Goal: Task Accomplishment & Management: Manage account settings

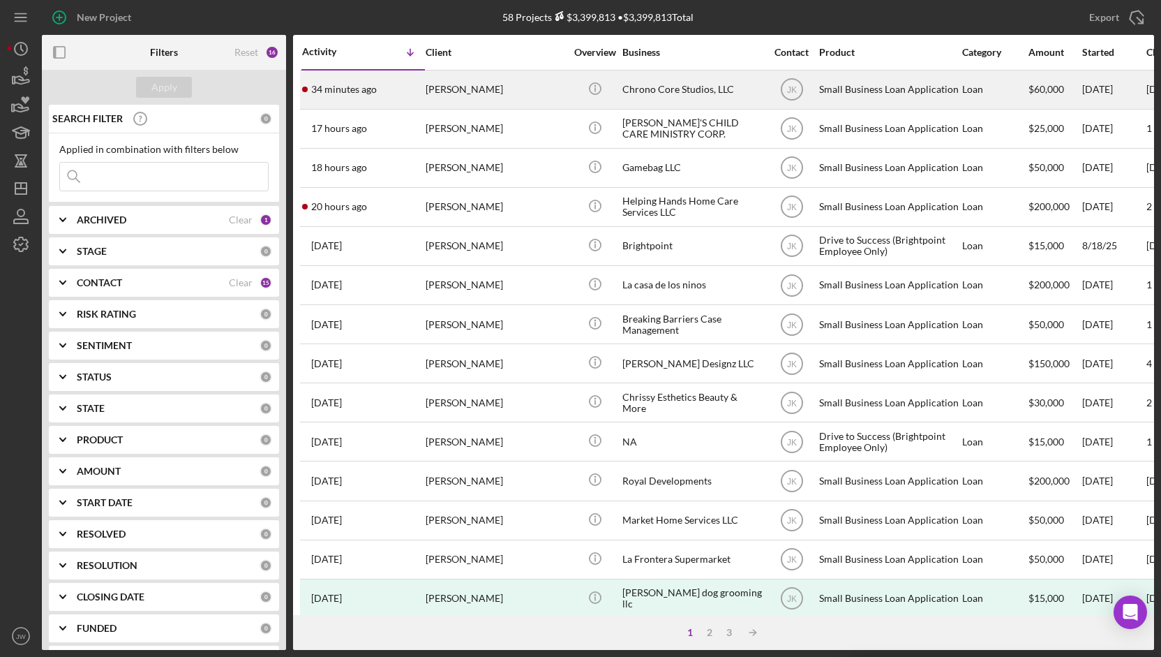
click at [677, 93] on div "Chrono Core Studios, LLC" at bounding box center [692, 89] width 140 height 37
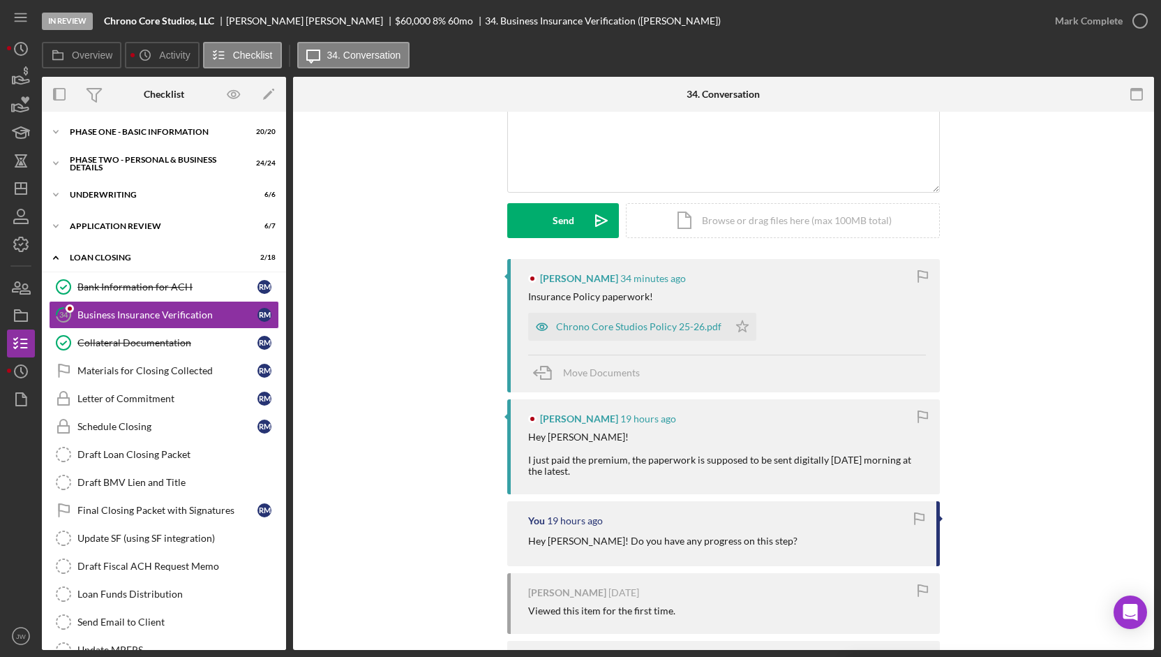
scroll to position [140, 0]
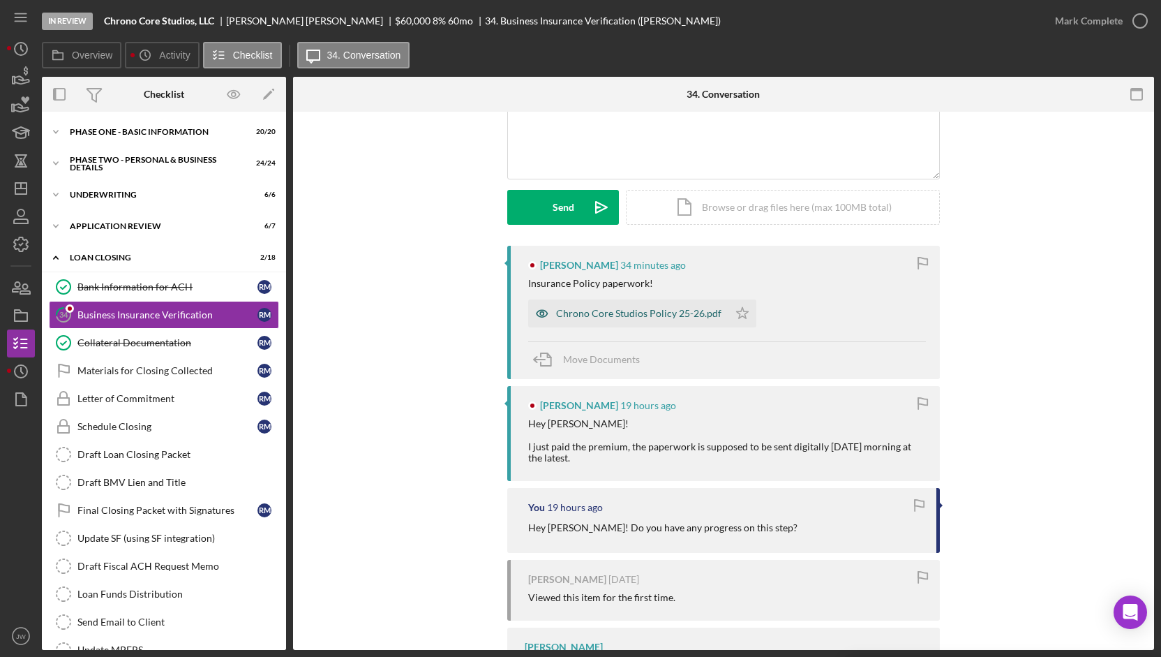
click at [533, 312] on icon "button" at bounding box center [542, 313] width 28 height 28
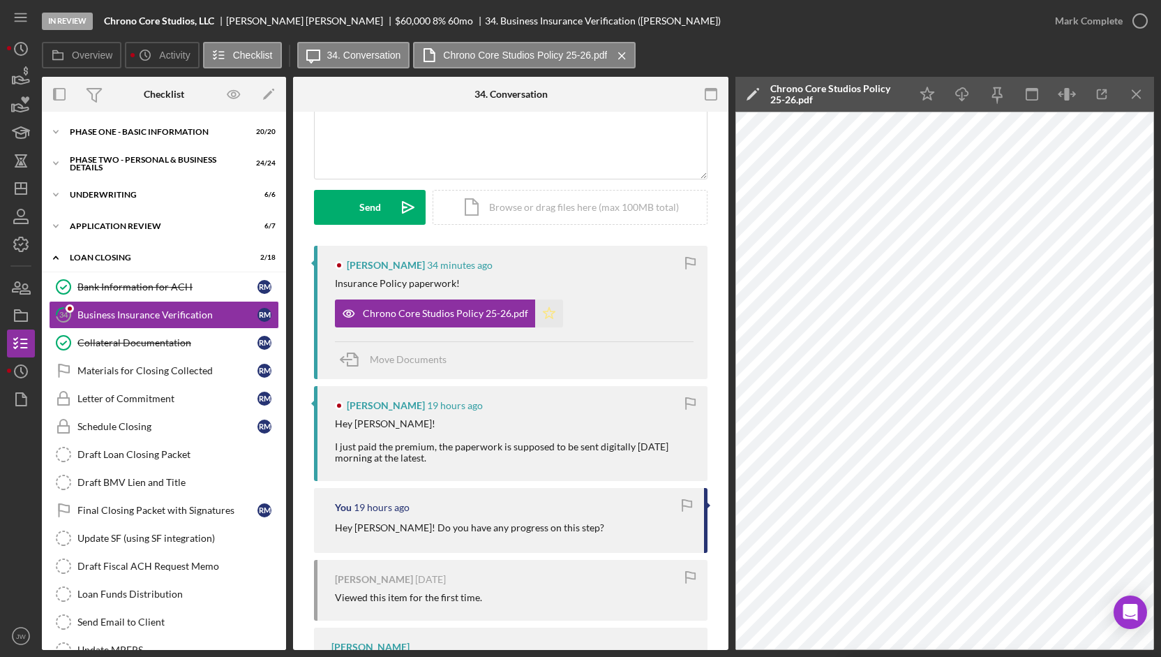
click at [546, 317] on icon "Icon/Star" at bounding box center [549, 313] width 28 height 28
click at [1123, 15] on icon "button" at bounding box center [1140, 20] width 35 height 35
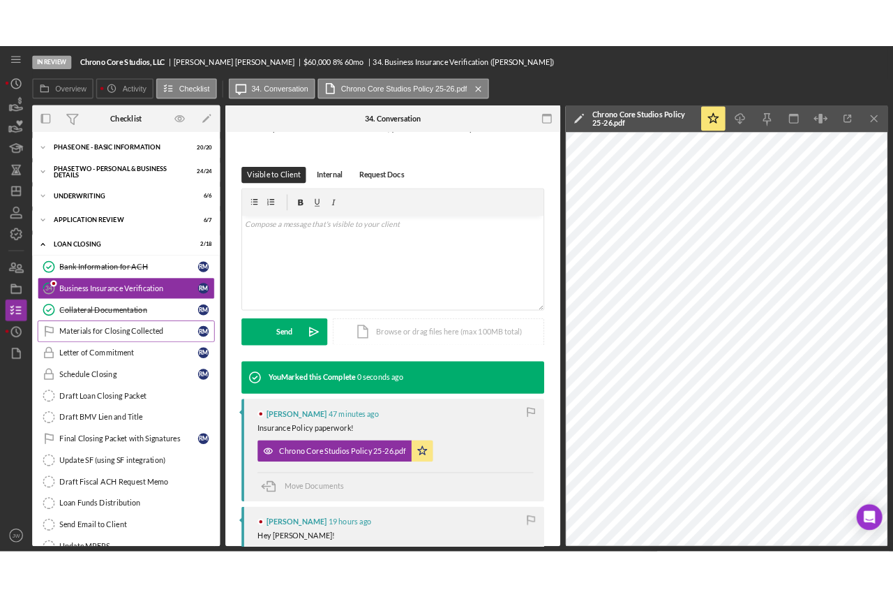
scroll to position [331, 0]
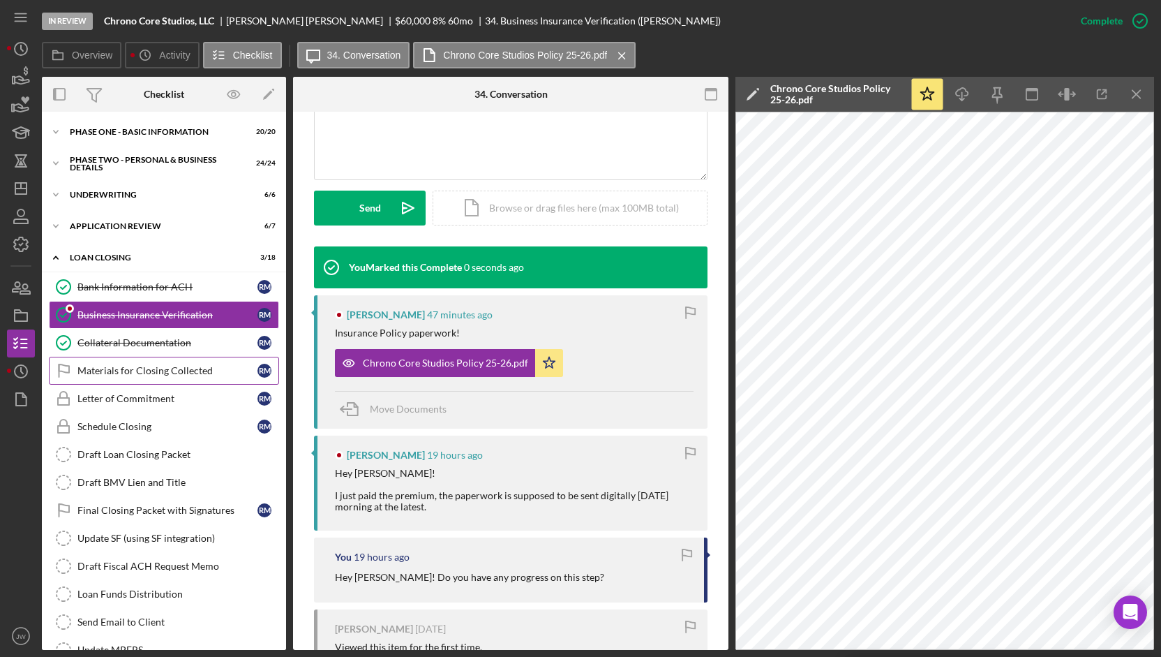
click at [186, 369] on div "Materials for Closing Collected" at bounding box center [167, 370] width 180 height 11
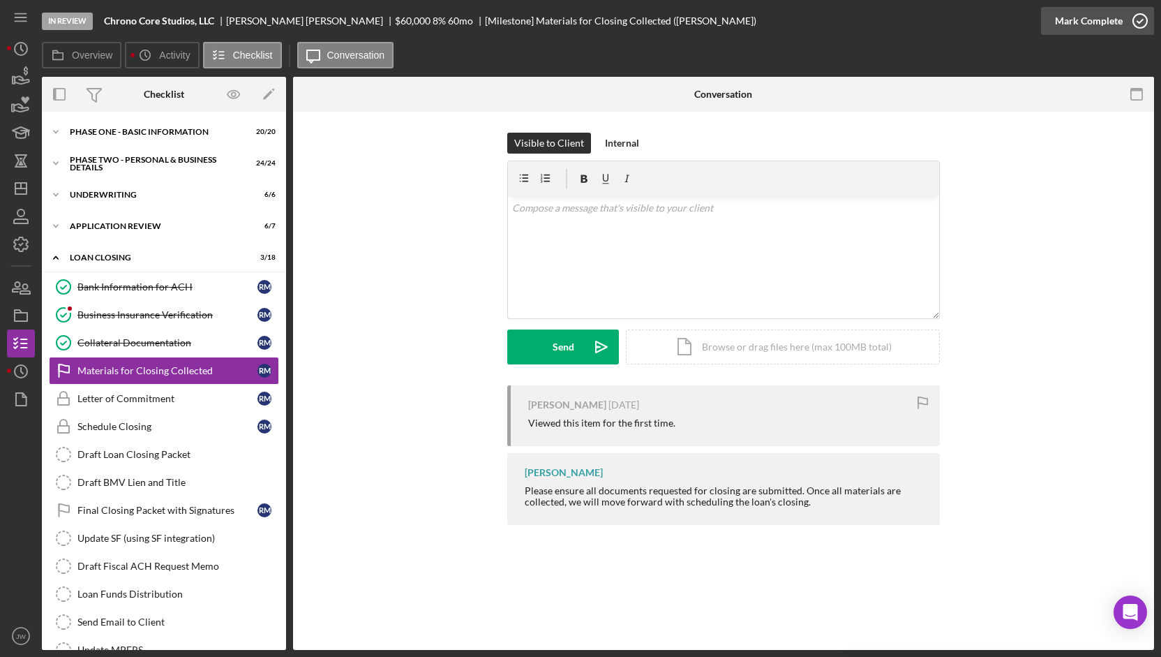
click at [1096, 27] on div "Mark Complete" at bounding box center [1089, 21] width 68 height 28
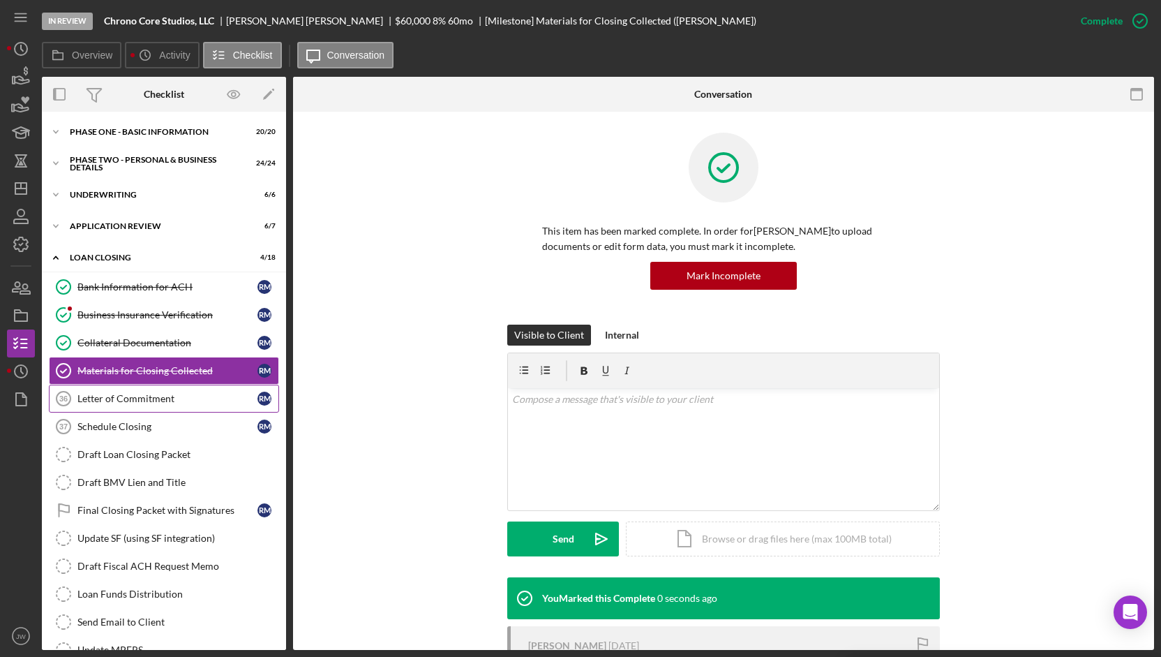
click at [138, 407] on link "Letter of Commitment 36 Letter of Commitment R M" at bounding box center [164, 398] width 230 height 28
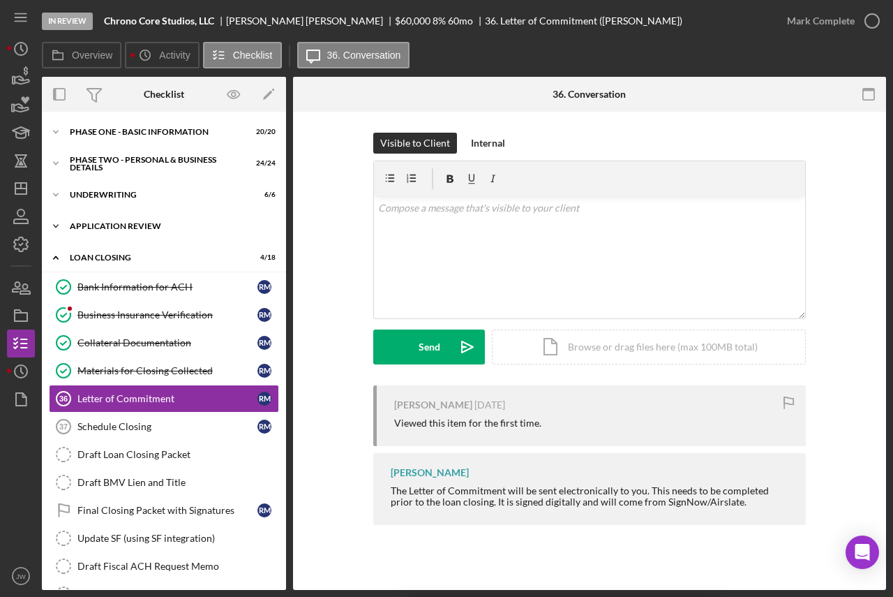
click at [125, 224] on div "Application Review" at bounding box center [169, 226] width 199 height 8
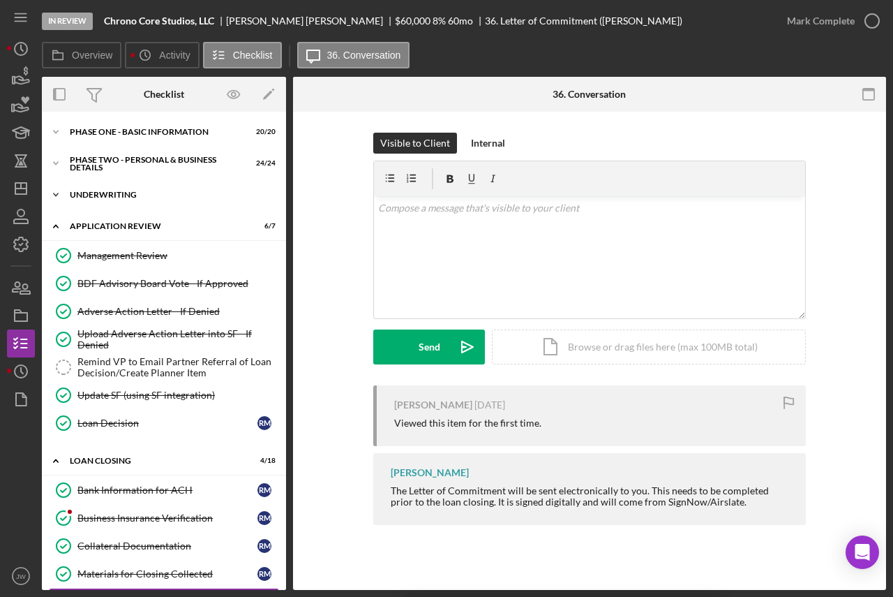
click at [121, 195] on div "Underwriting" at bounding box center [169, 194] width 199 height 8
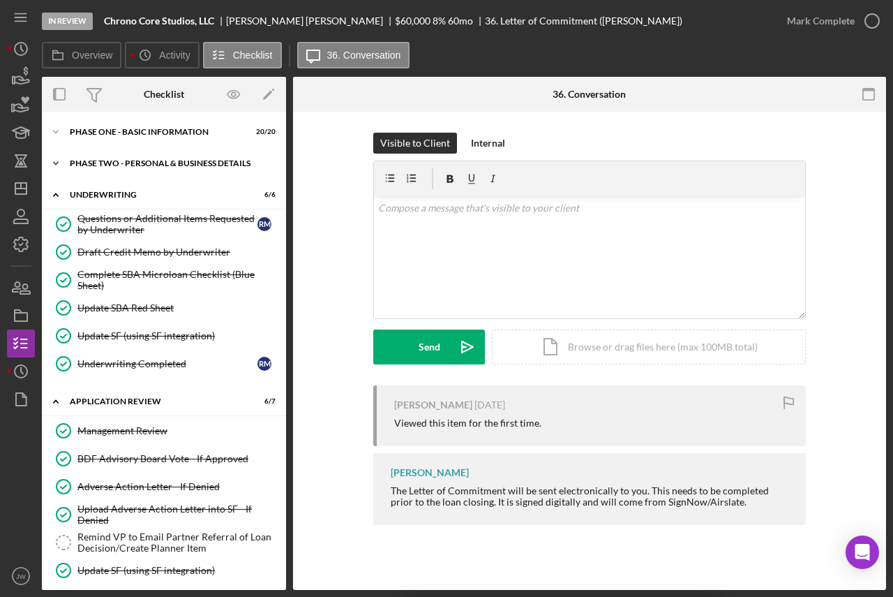
click at [97, 158] on div "Icon/Expander PHASE TWO - PERSONAL & BUSINESS DETAILS 24 / 24" at bounding box center [164, 163] width 244 height 28
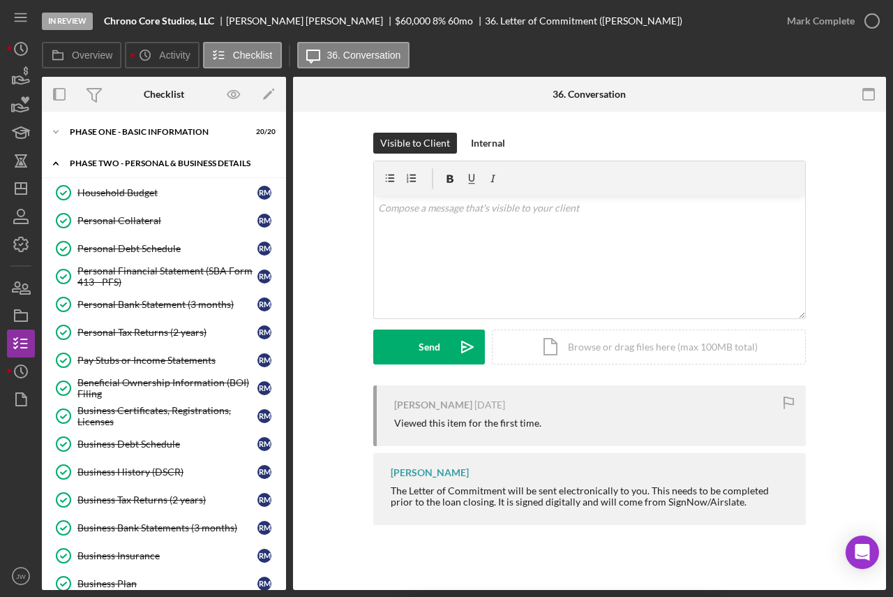
click at [97, 158] on div "Icon/Expander PHASE TWO - PERSONAL & BUSINESS DETAILS 24 / 24" at bounding box center [164, 163] width 244 height 29
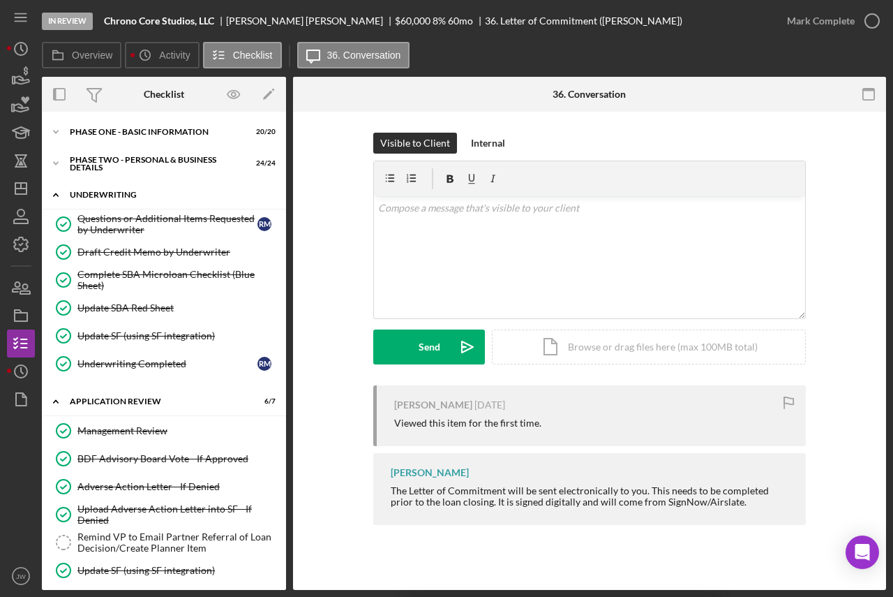
click at [126, 190] on div "Icon/Expander Underwriting 6 / 6" at bounding box center [164, 195] width 244 height 29
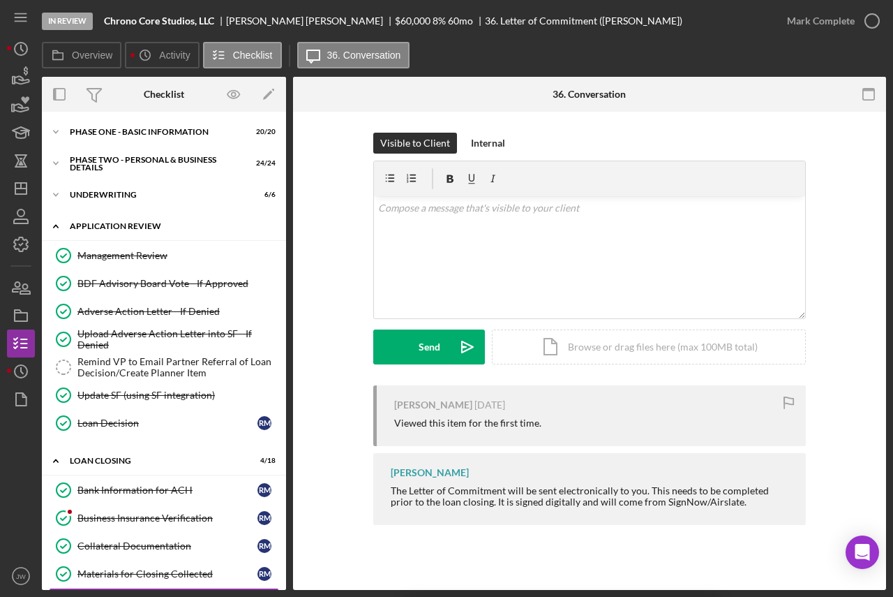
click at [133, 223] on div "Application Review" at bounding box center [169, 226] width 199 height 8
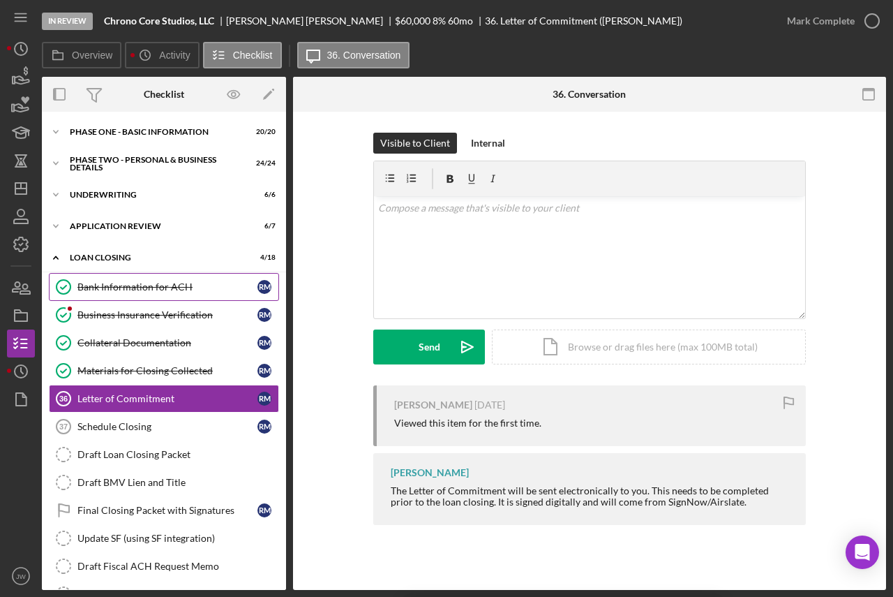
click at [119, 289] on div "Bank Information for ACH" at bounding box center [167, 286] width 180 height 11
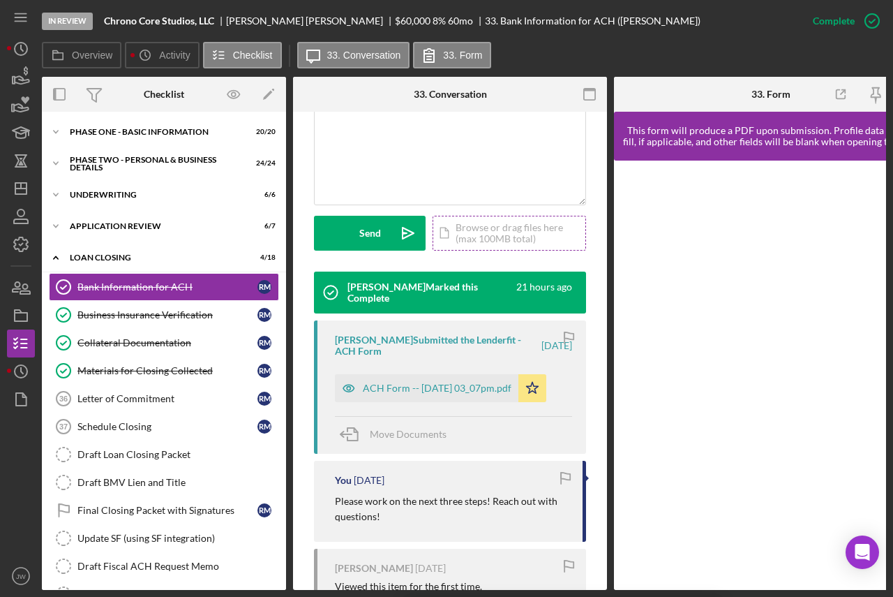
scroll to position [488, 0]
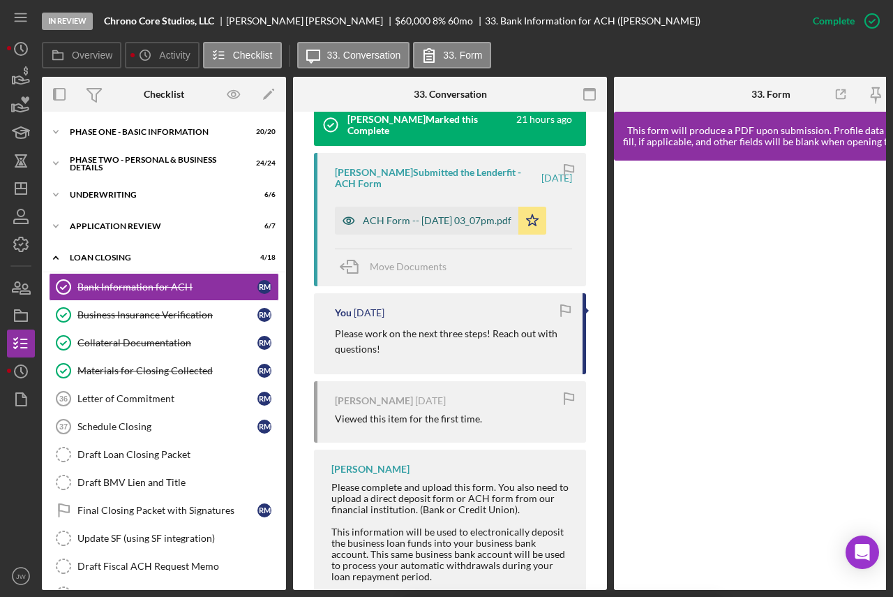
click at [352, 219] on icon "button" at bounding box center [349, 221] width 28 height 28
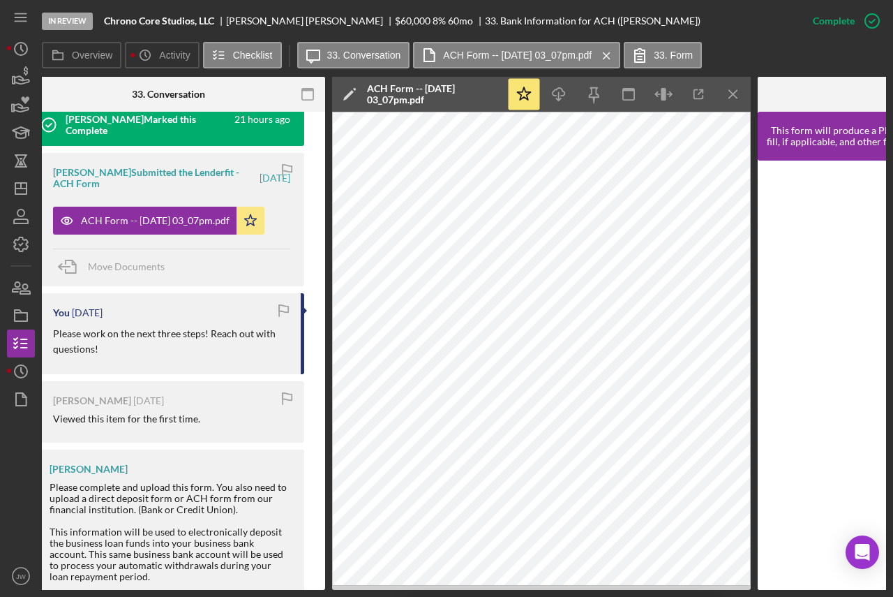
scroll to position [0, 284]
